Goal: Task Accomplishment & Management: Complete application form

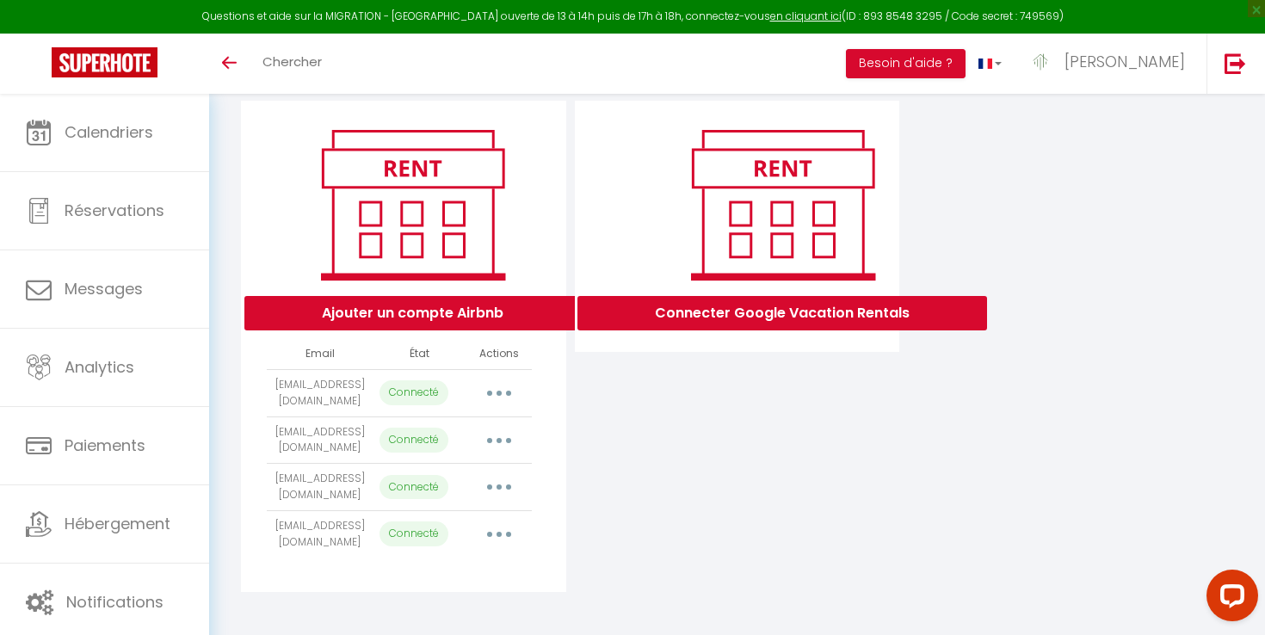
click at [498, 534] on button "button" at bounding box center [499, 535] width 48 height 28
click at [472, 571] on link "Importer les appartements" at bounding box center [423, 573] width 190 height 29
select select
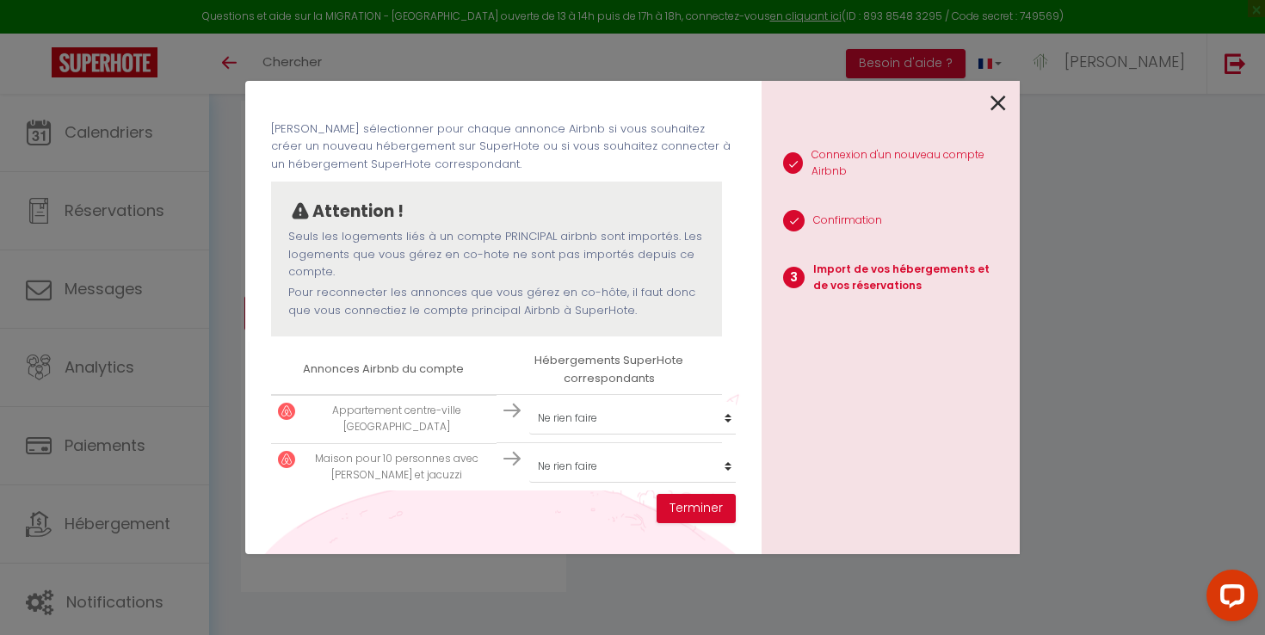
scroll to position [74, 0]
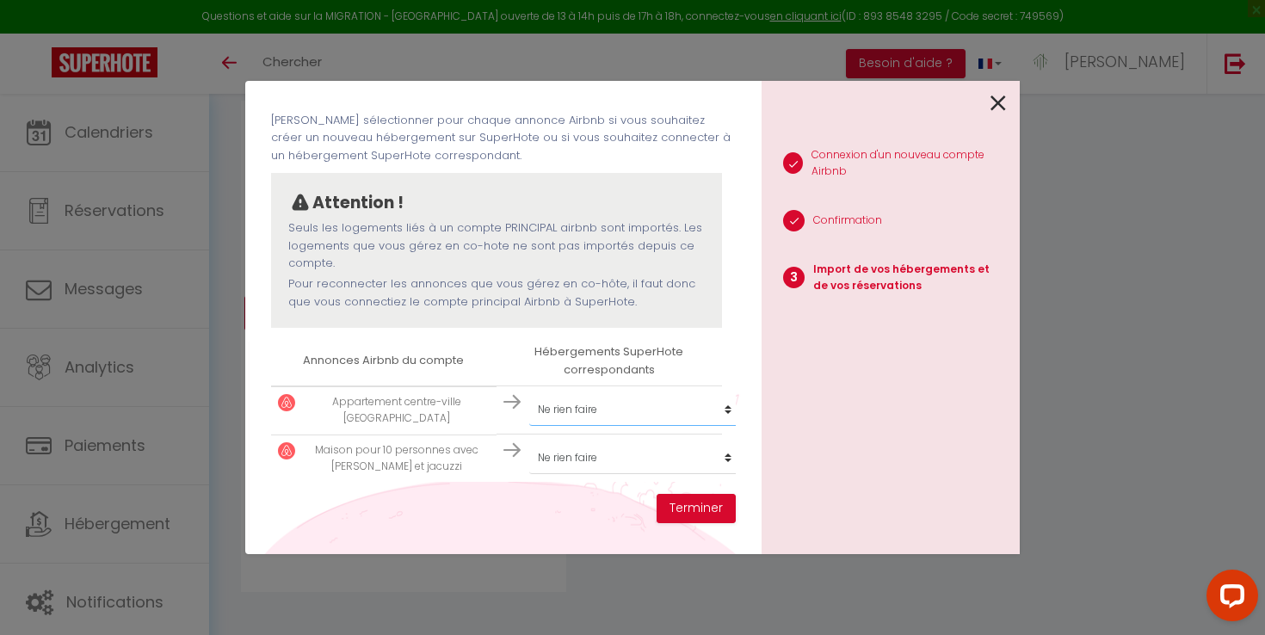
click at [577, 418] on select "Créer un nouveau hébergement Ne rien faire Appartement centre-ville Avignon Fal…" at bounding box center [635, 409] width 212 height 33
select select "71428"
click at [566, 426] on select "Créer un nouveau hébergement Ne rien faire Appartement centre-ville Avignon Fal…" at bounding box center [635, 409] width 212 height 33
select select "72032"
click at [685, 506] on button "Terminer" at bounding box center [696, 508] width 79 height 29
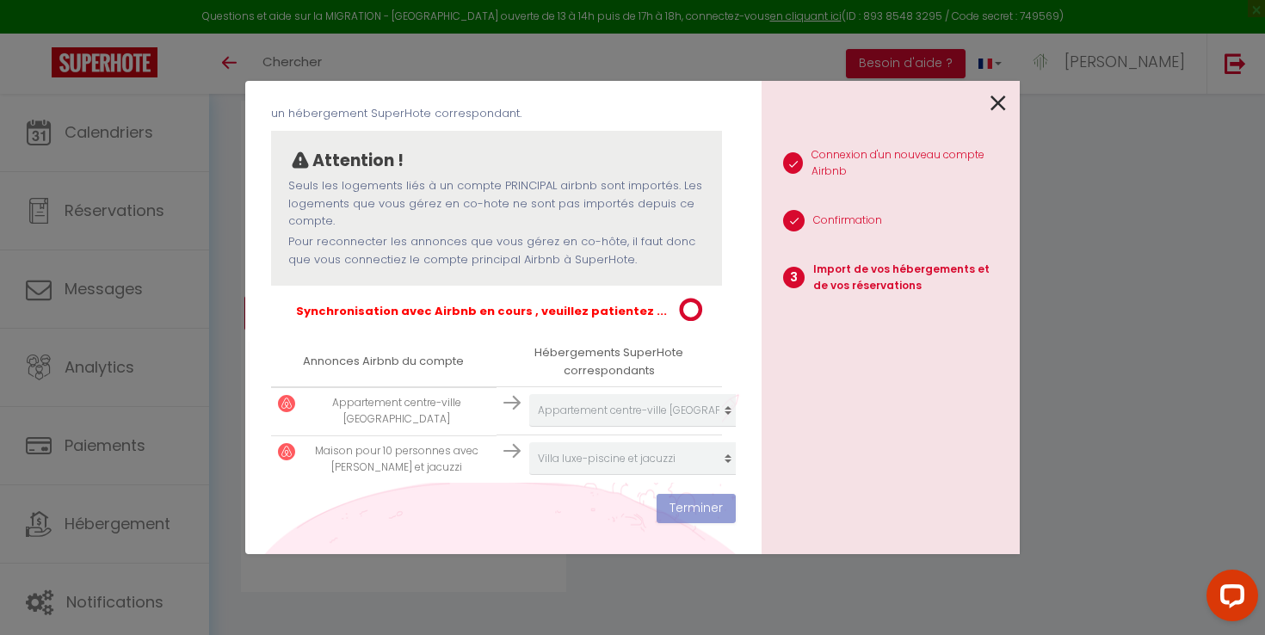
scroll to position [117, 0]
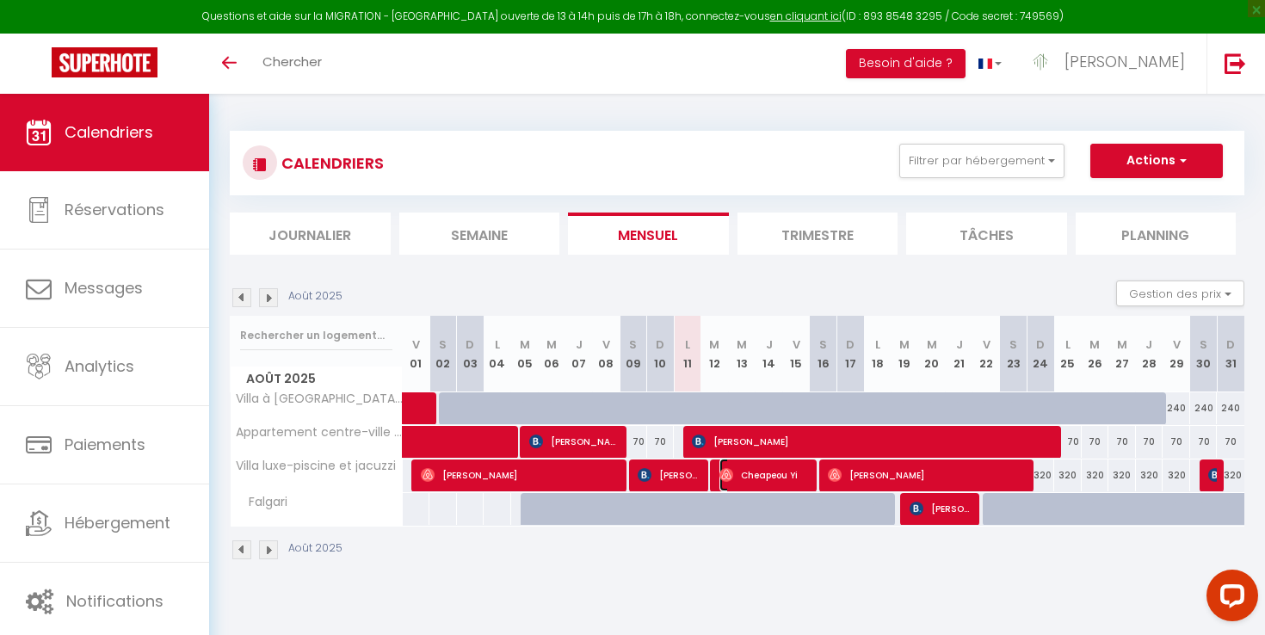
click at [787, 475] on span "Cheapeou Yi" at bounding box center [765, 475] width 92 height 33
select select "OK"
select select "0"
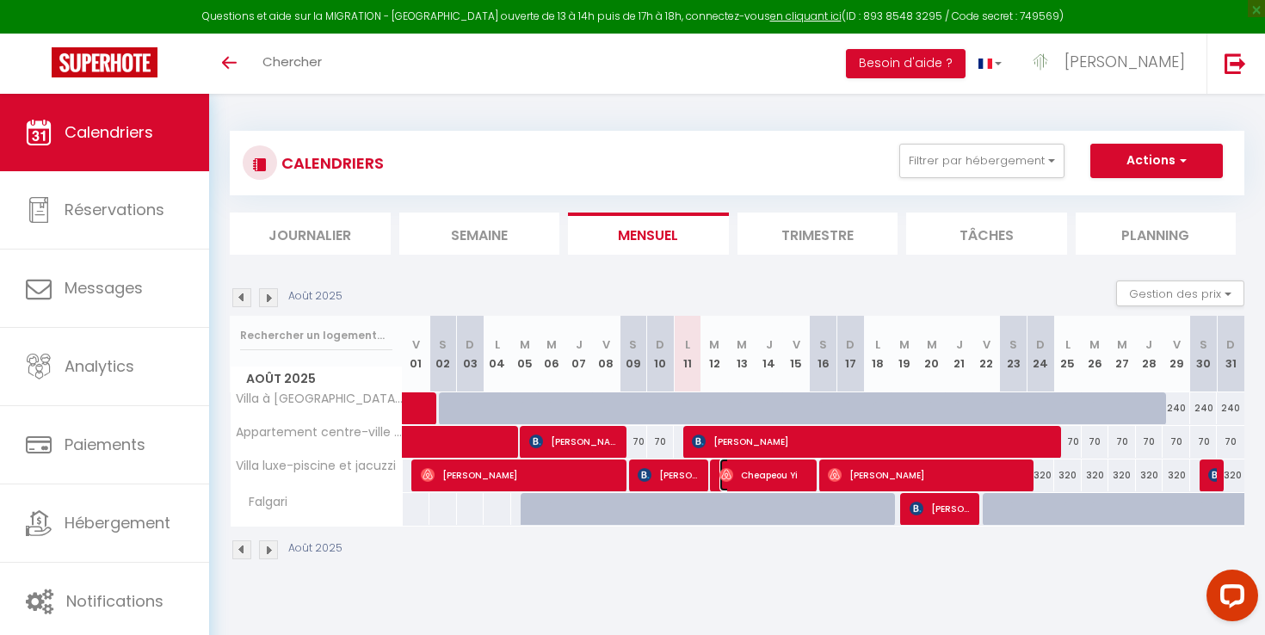
select select "1"
select select
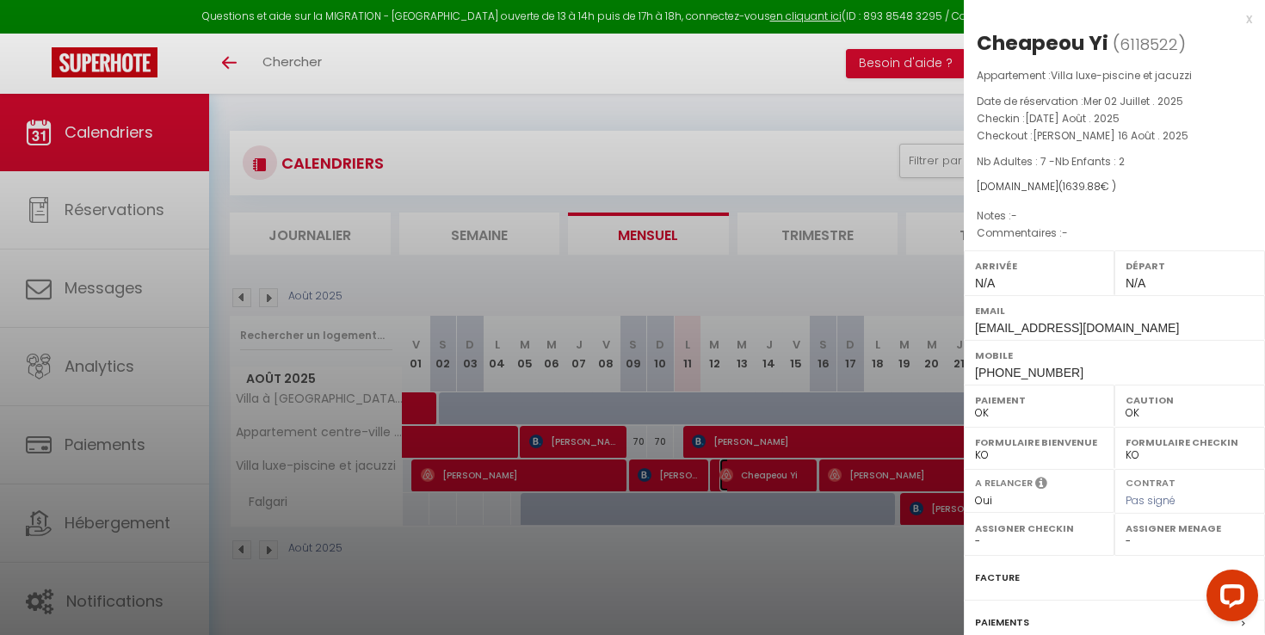
scroll to position [167, 0]
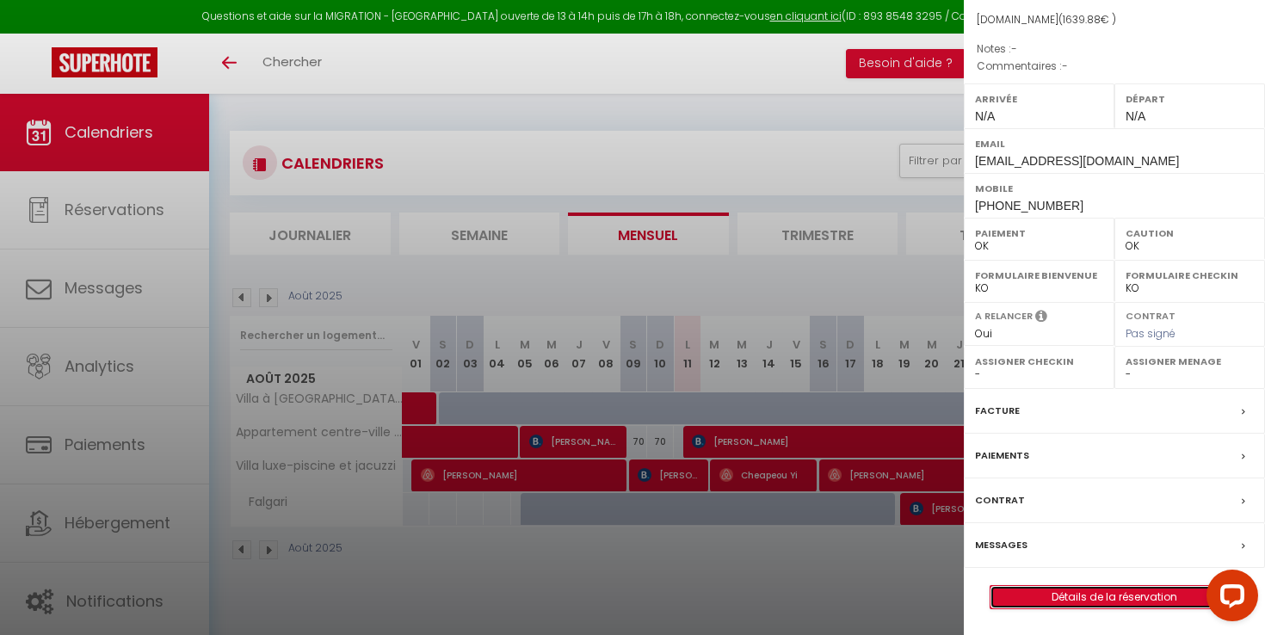
click at [1074, 595] on link "Détails de la réservation" at bounding box center [1115, 597] width 248 height 22
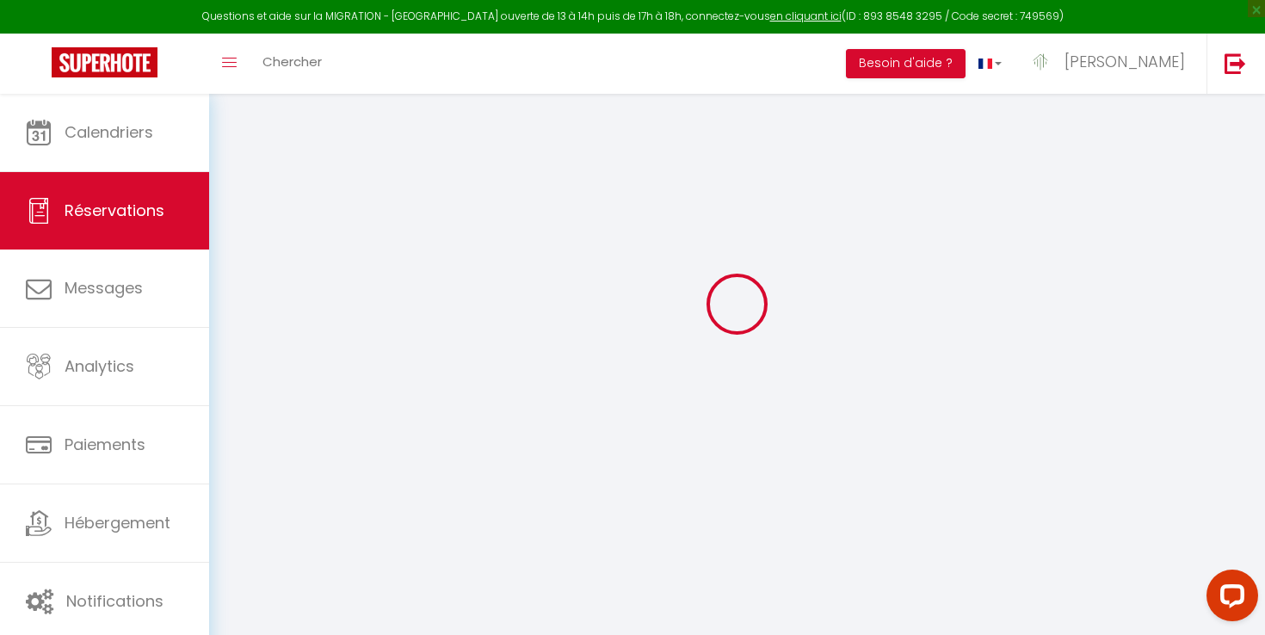
scroll to position [55, 0]
type input "Cheapeou"
type input "[PERSON_NAME]"
type input "[EMAIL_ADDRESS][DOMAIN_NAME]"
type input "[PHONE_NUMBER]"
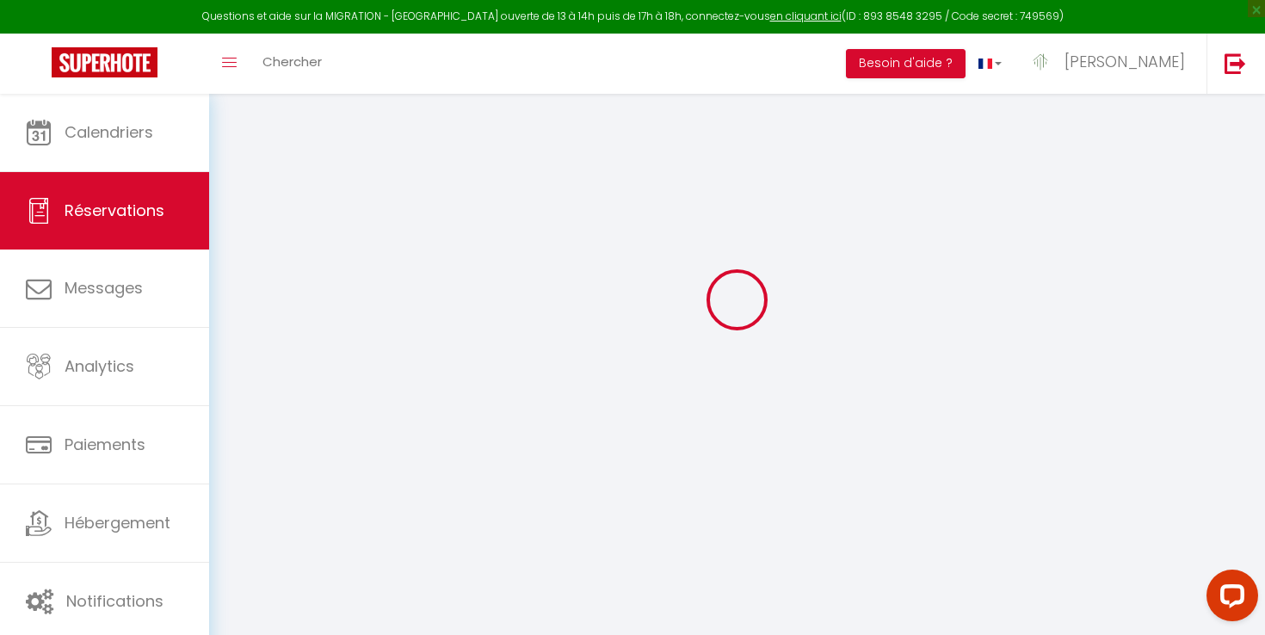
select select
type input "56.88"
select select "72032"
select select "1"
select select
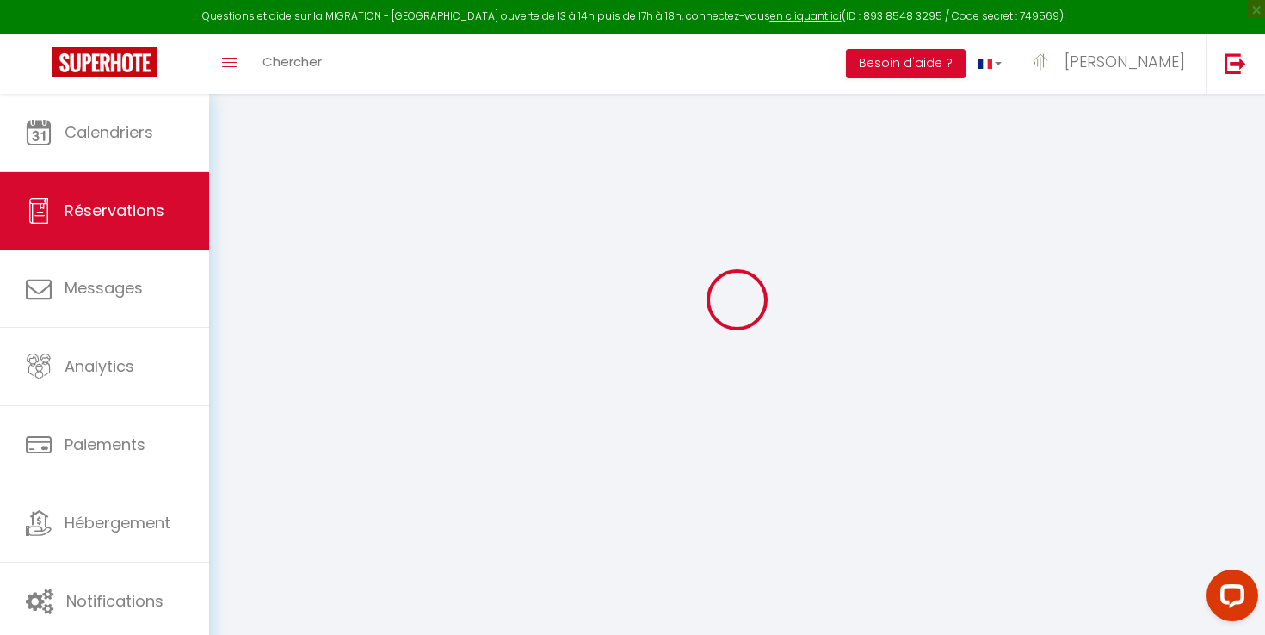
select select
type input "7"
type input "2"
select select "12"
select select
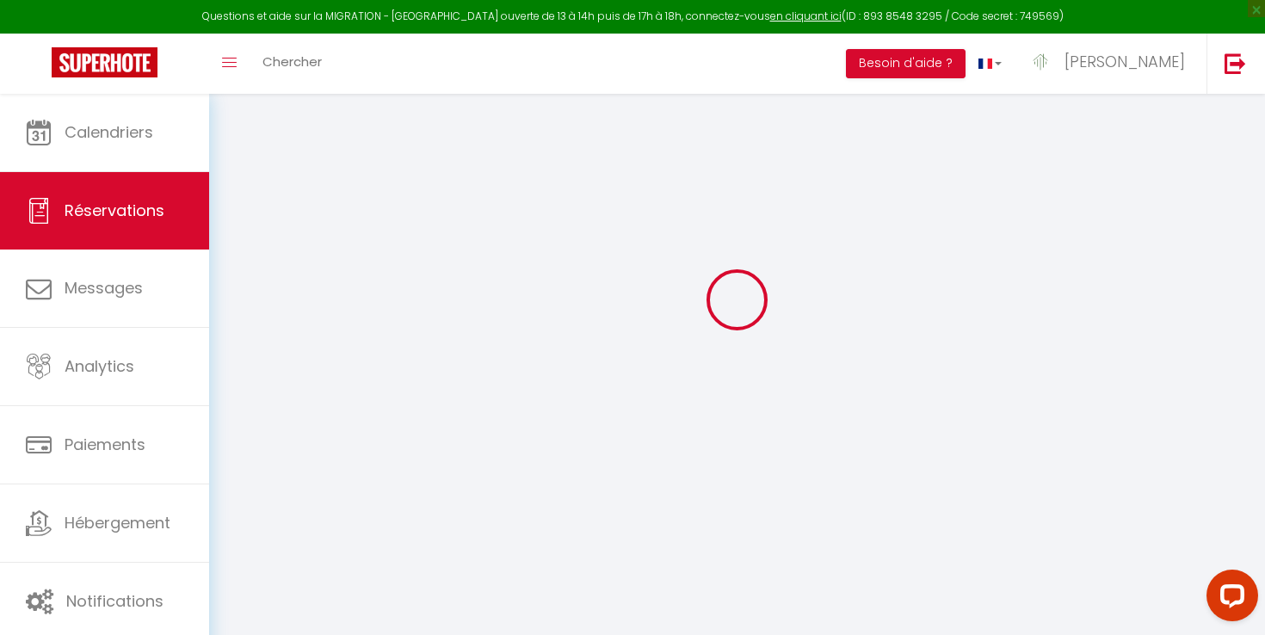
type input "1400"
checkbox input "false"
type input "0"
select select "1"
type input "180"
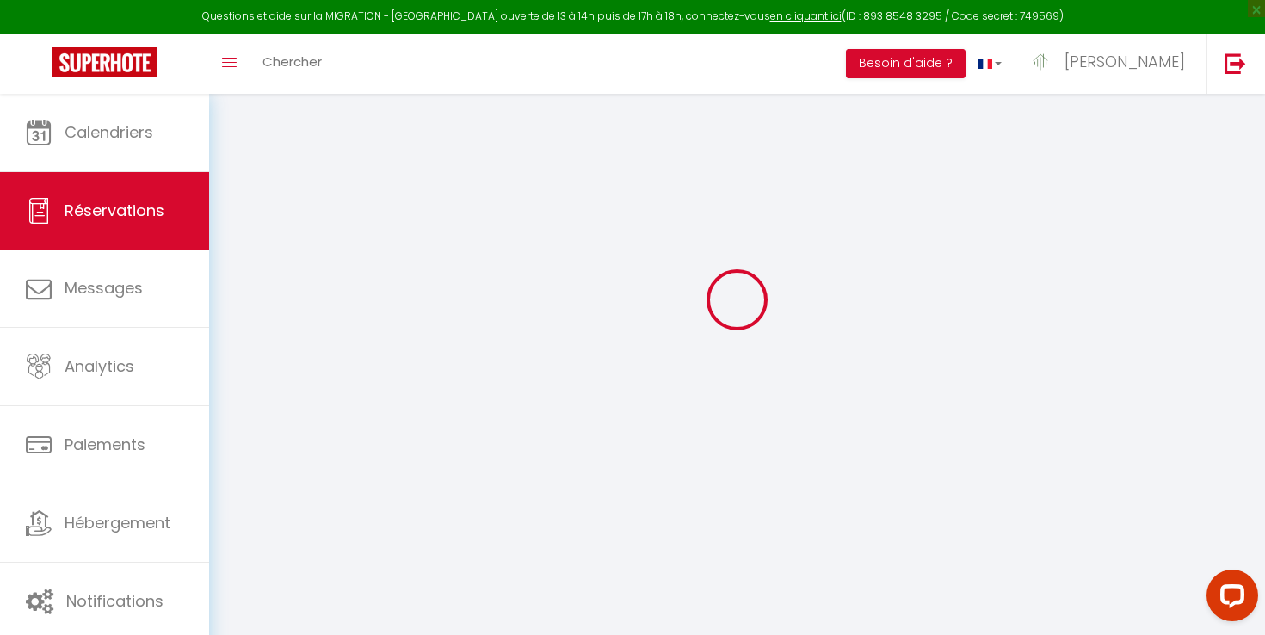
type input "0"
select select
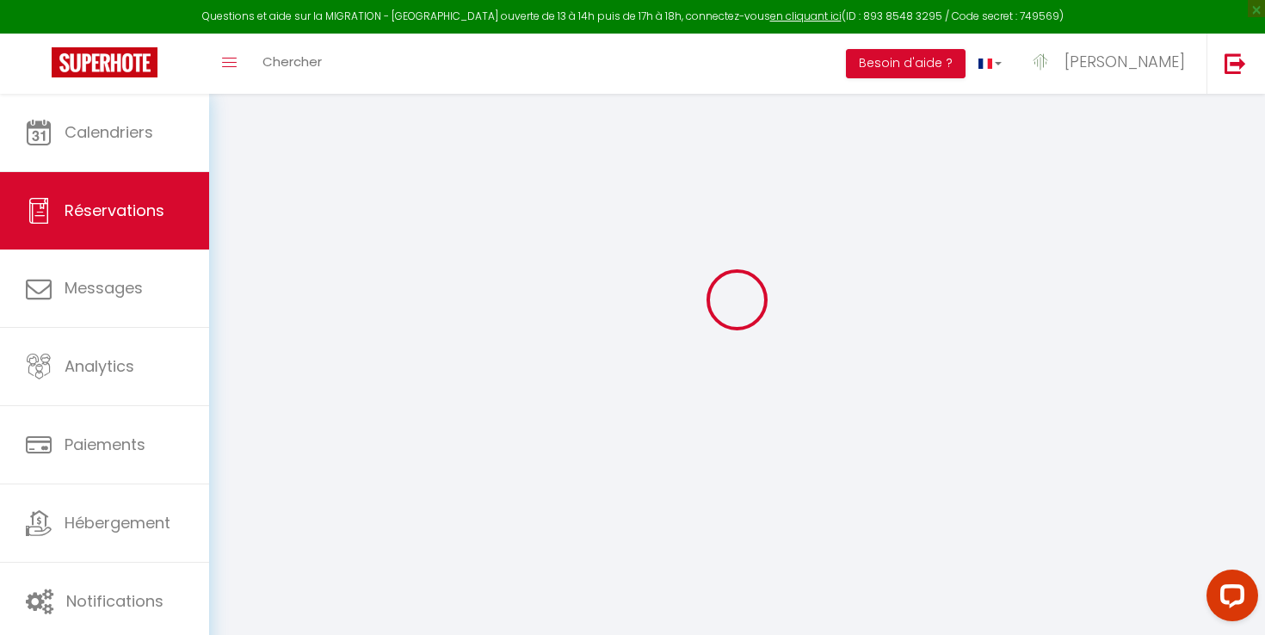
select select "15"
checkbox input "false"
select select
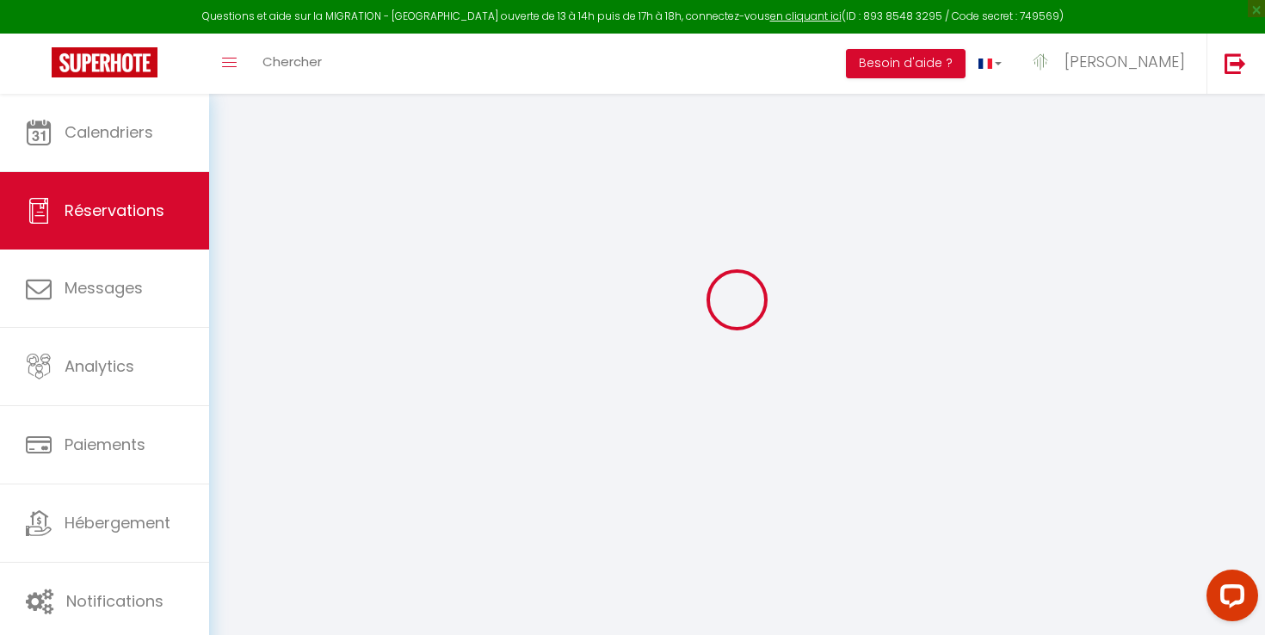
checkbox input "false"
select select
checkbox input "false"
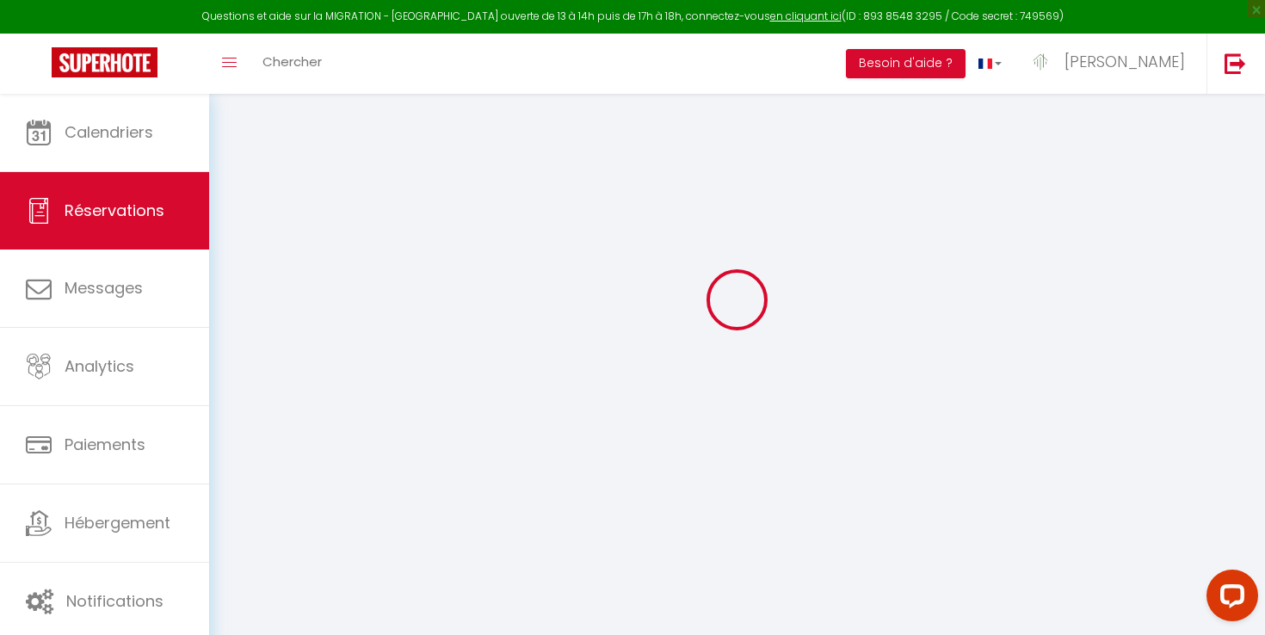
select select
type input "180"
type input "59.88"
select select
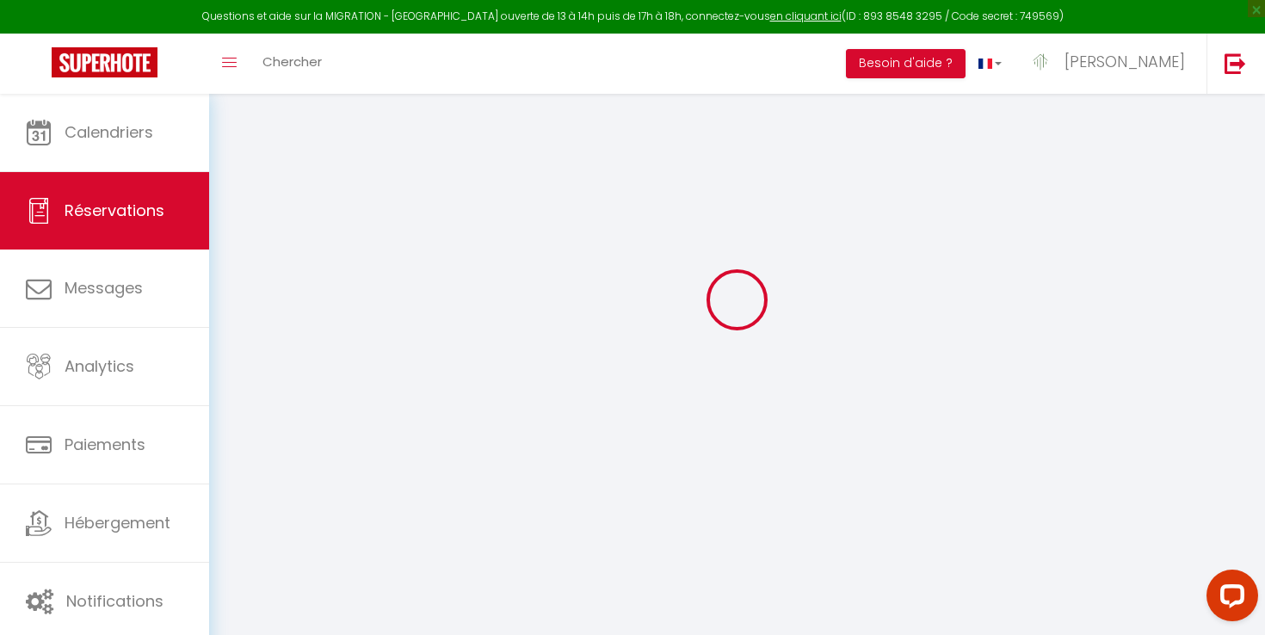
checkbox input "false"
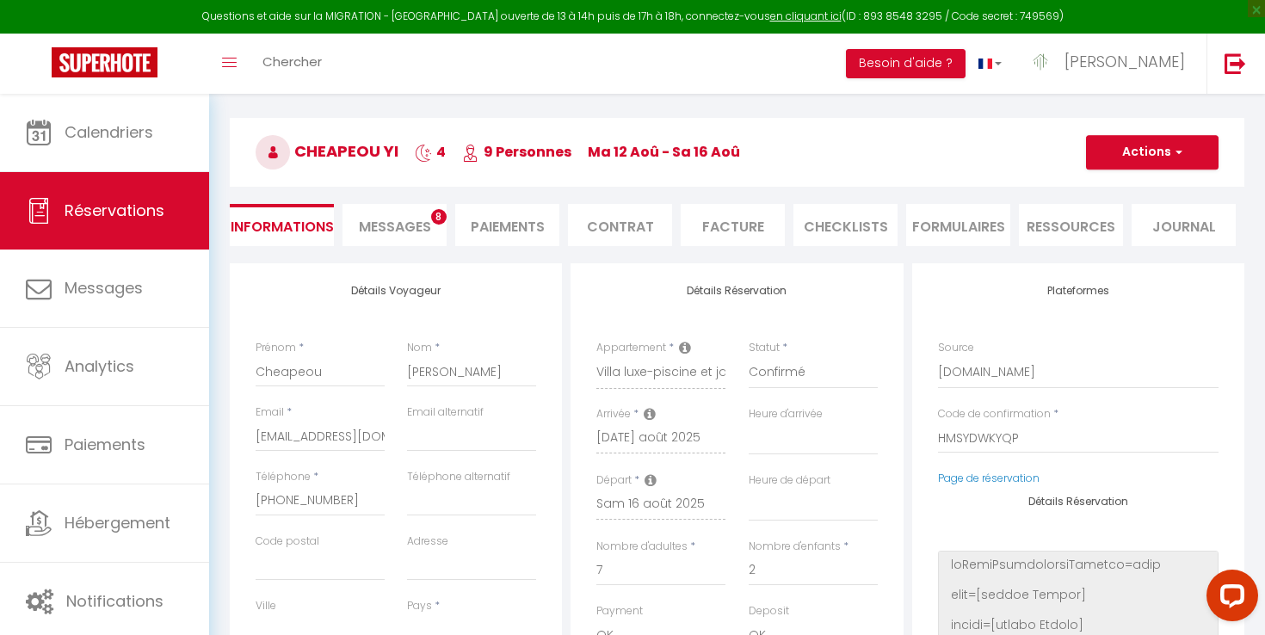
select select
checkbox input "false"
select select
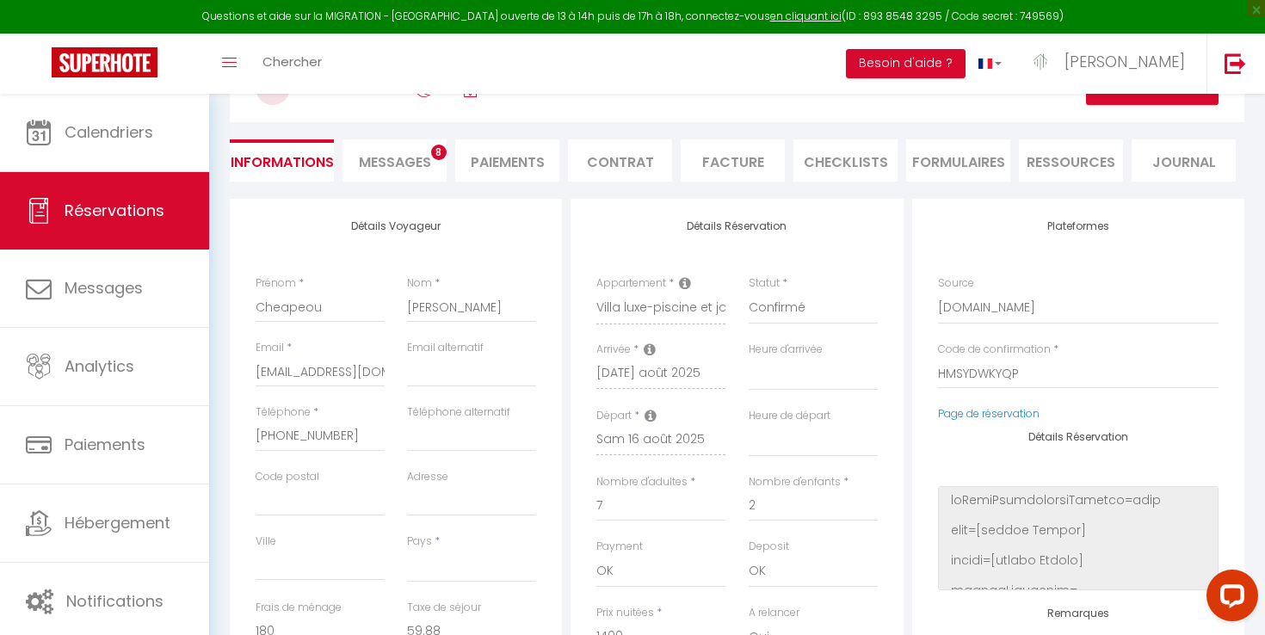
scroll to position [114, 0]
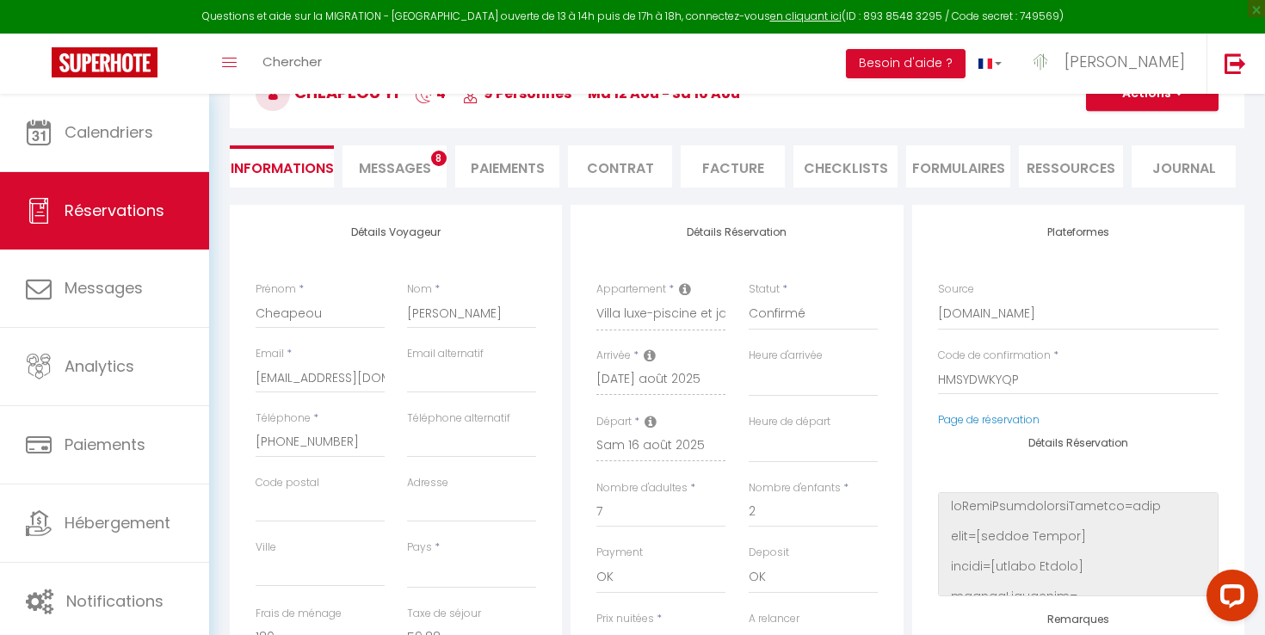
click at [379, 167] on span "Messages" at bounding box center [395, 168] width 72 height 20
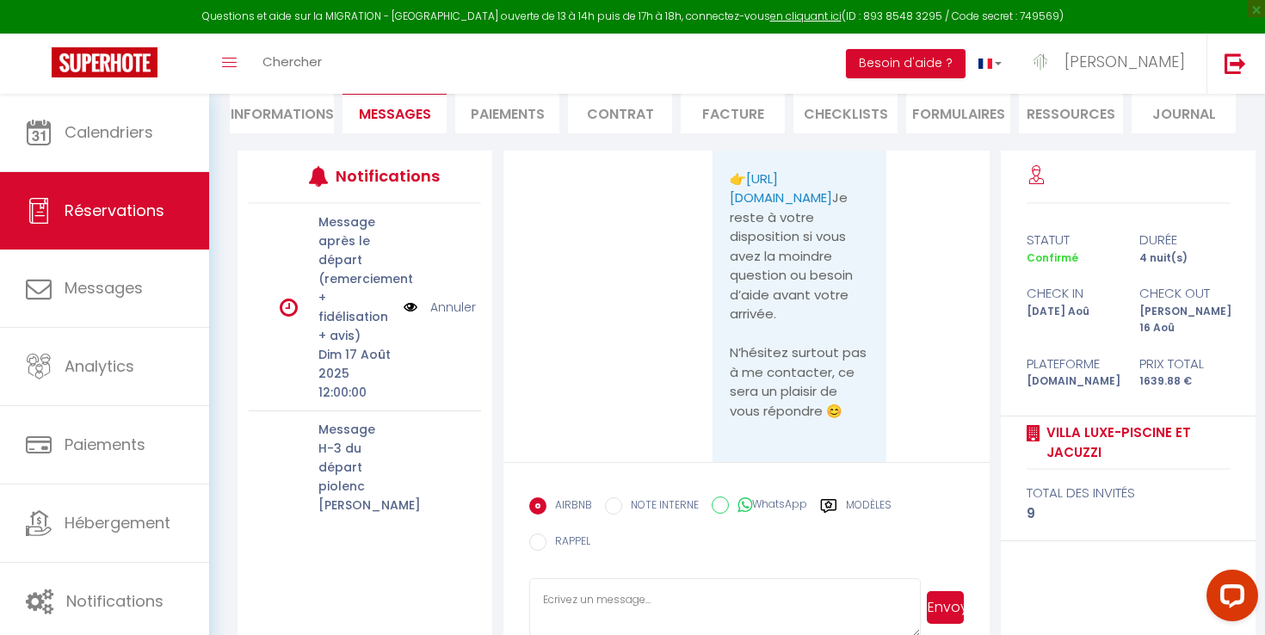
scroll to position [3052, 0]
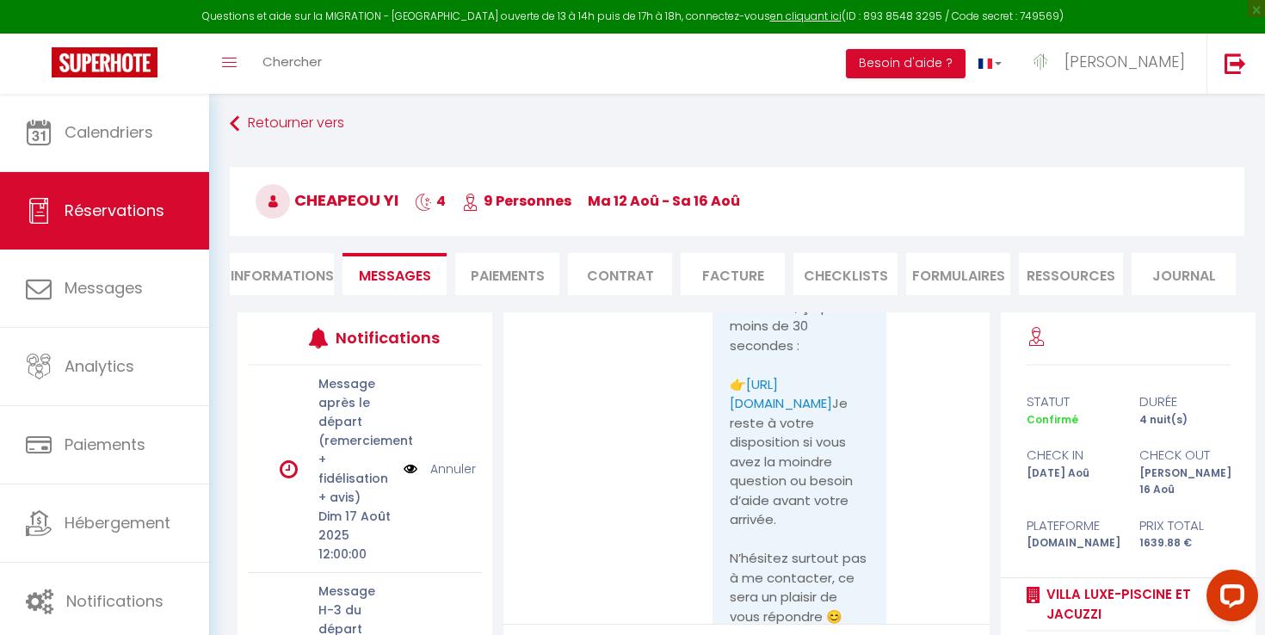
select select
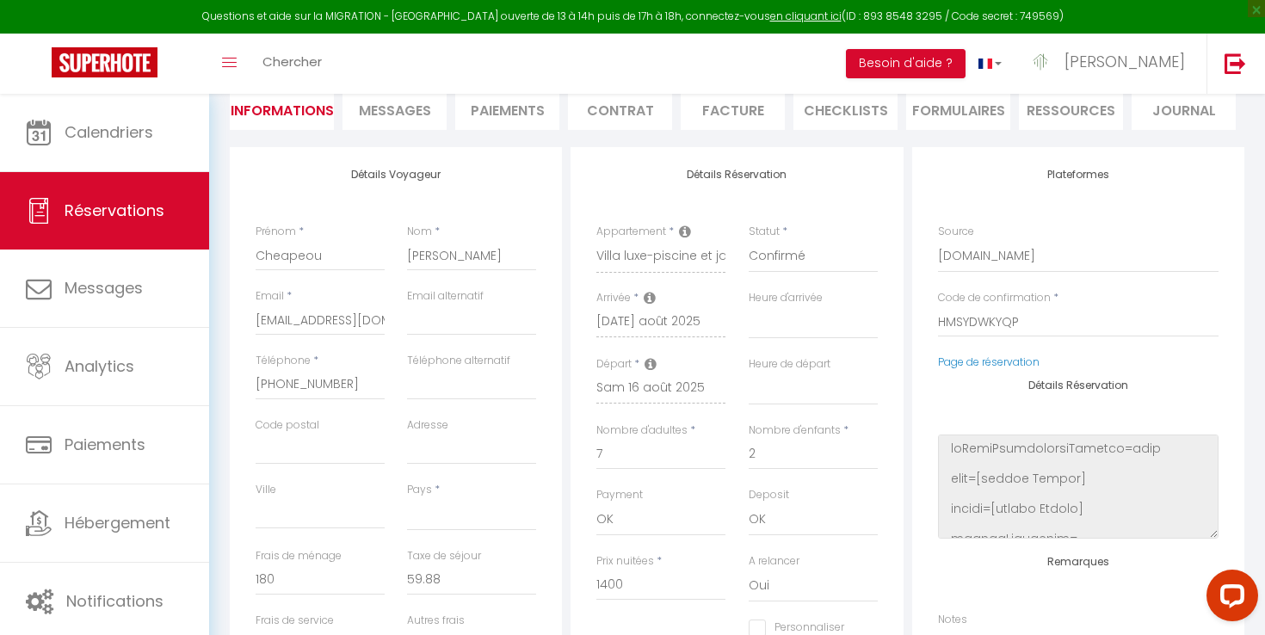
scroll to position [207, 0]
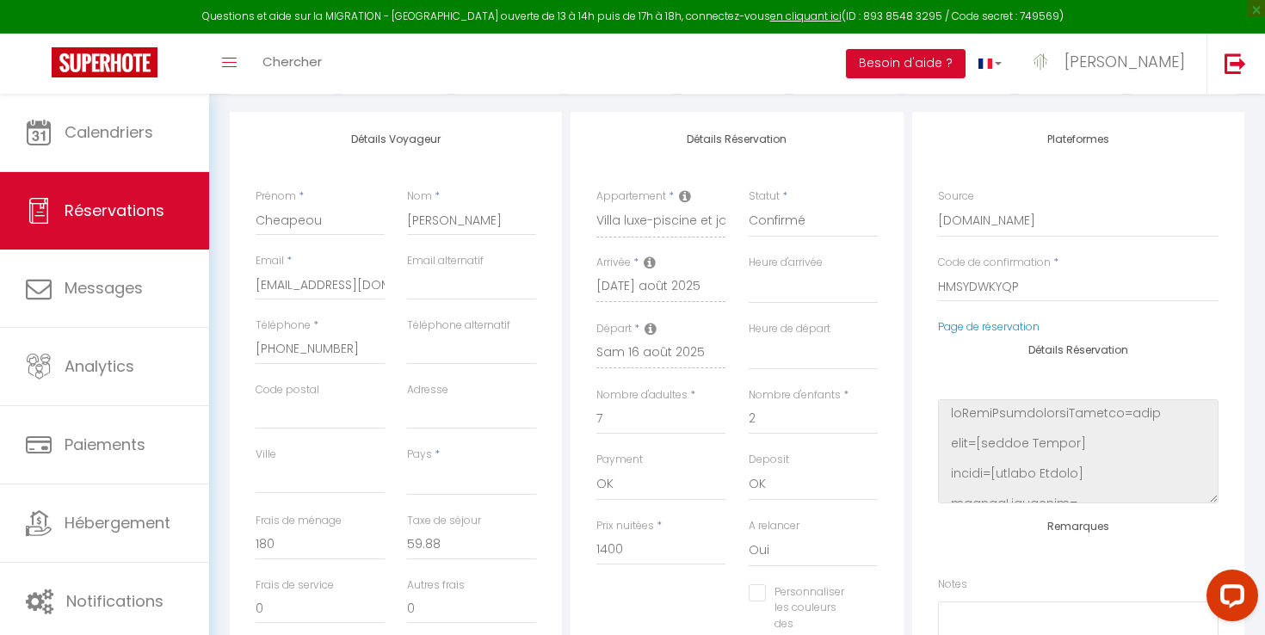
select select
checkbox input "false"
select select
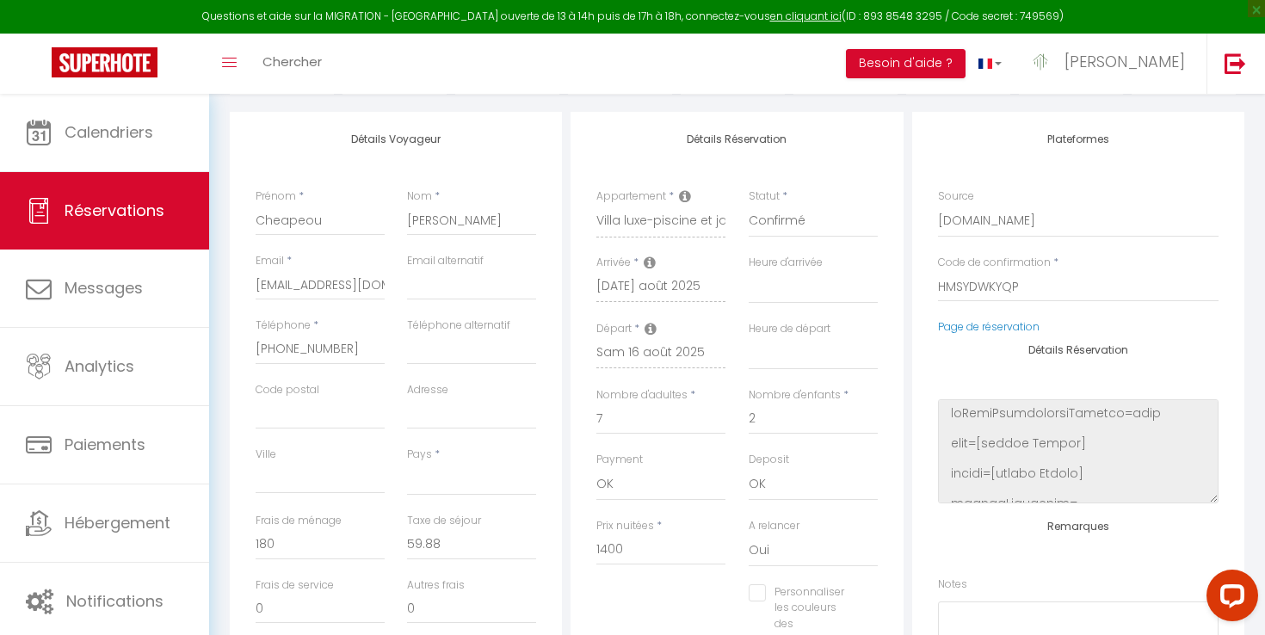
select select
checkbox input "false"
select select
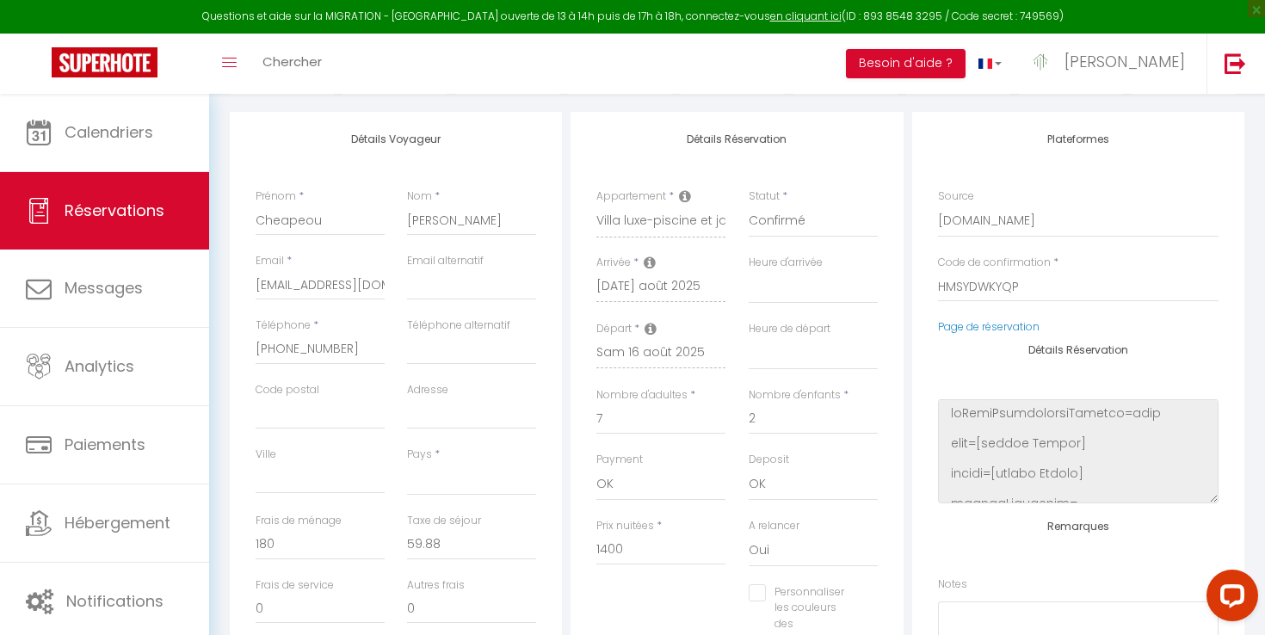
select select
checkbox input "false"
select select
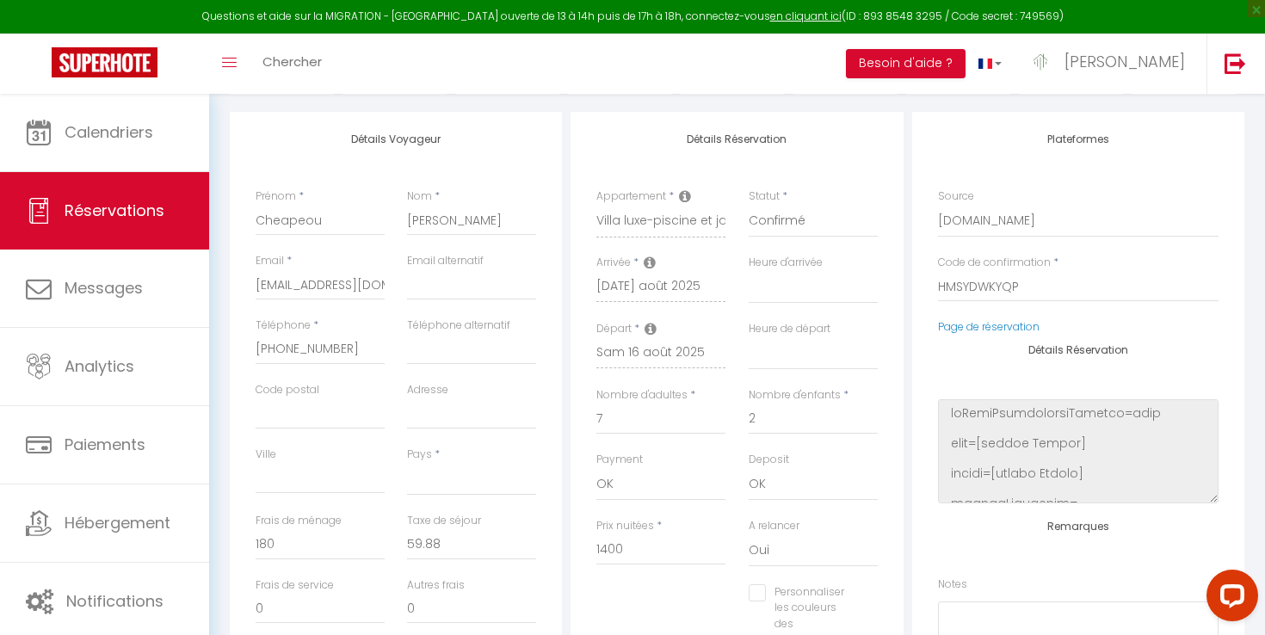
checkbox input "false"
select select
checkbox input "false"
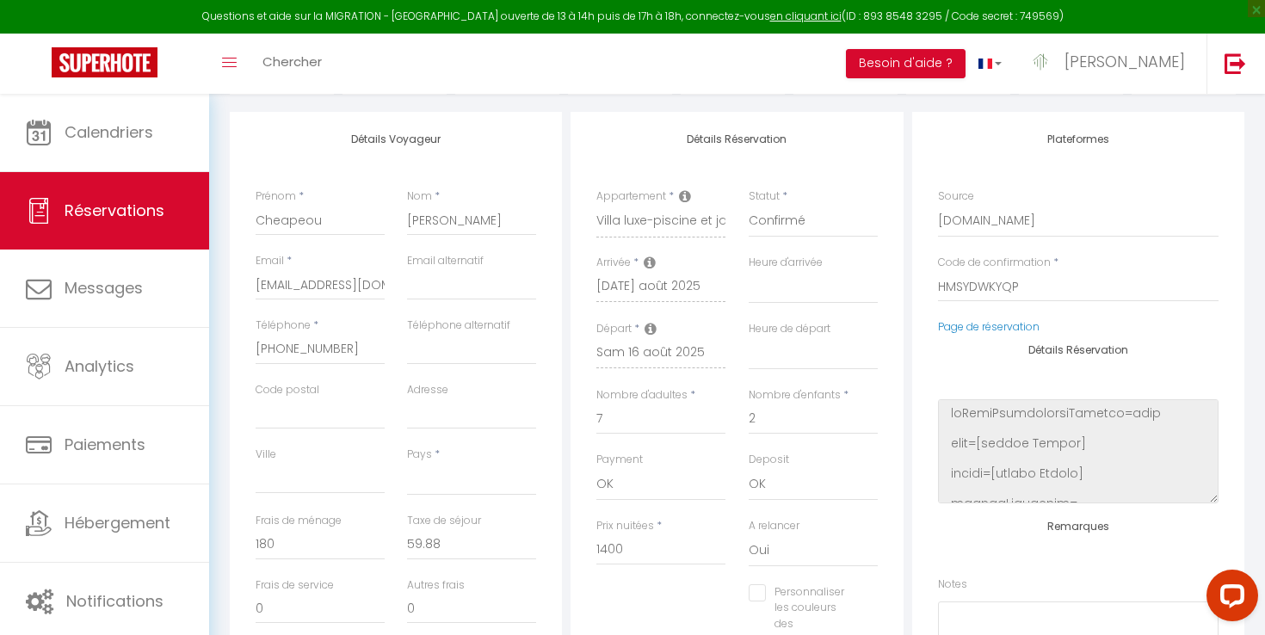
select select
checkbox input "false"
select select
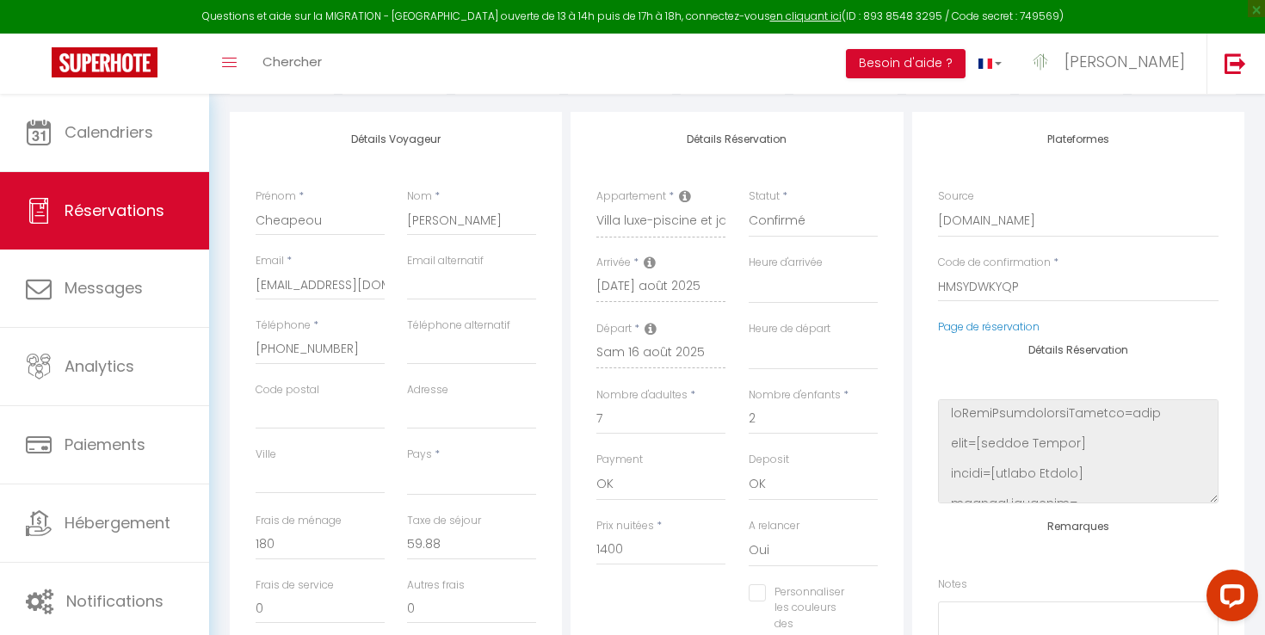
select select
checkbox input "false"
select select
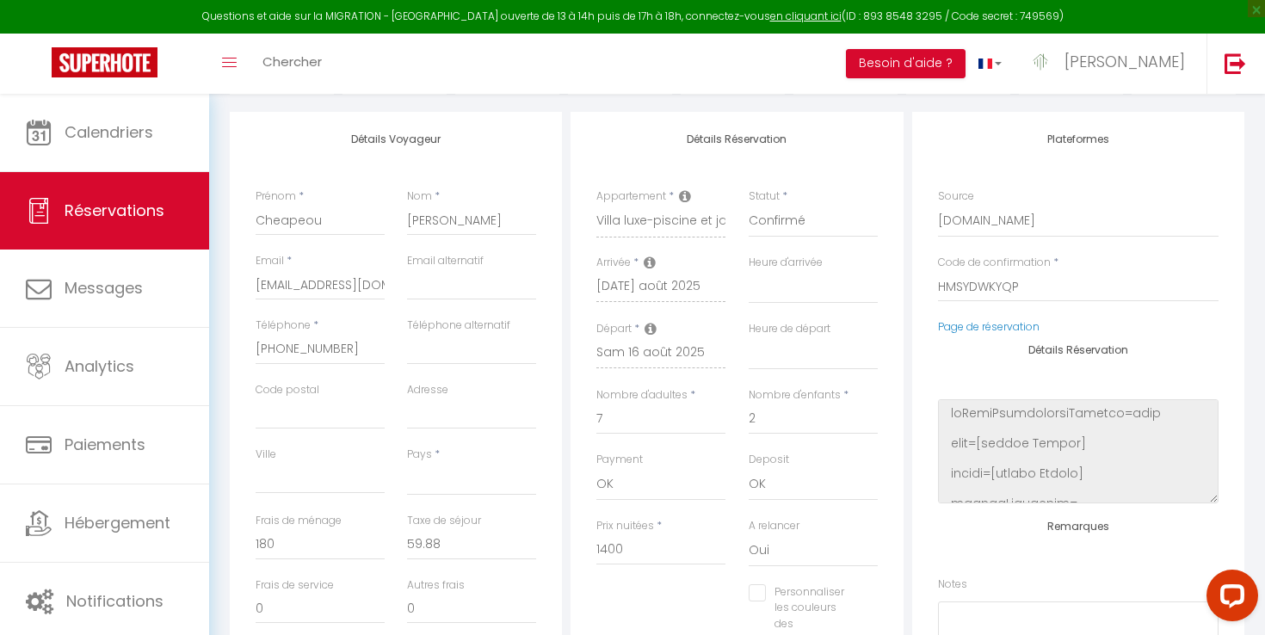
select select
checkbox input "false"
